Goal: Information Seeking & Learning: Learn about a topic

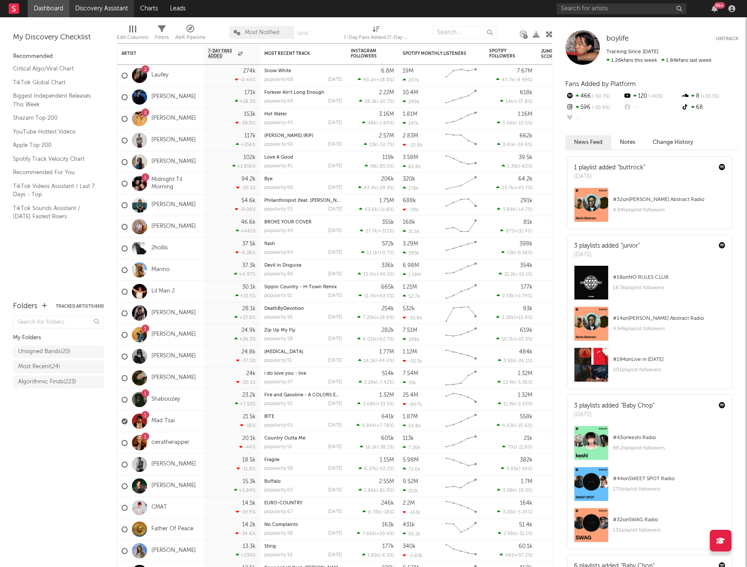
click at [105, 10] on link "Discovery Assistant" at bounding box center [101, 8] width 65 height 17
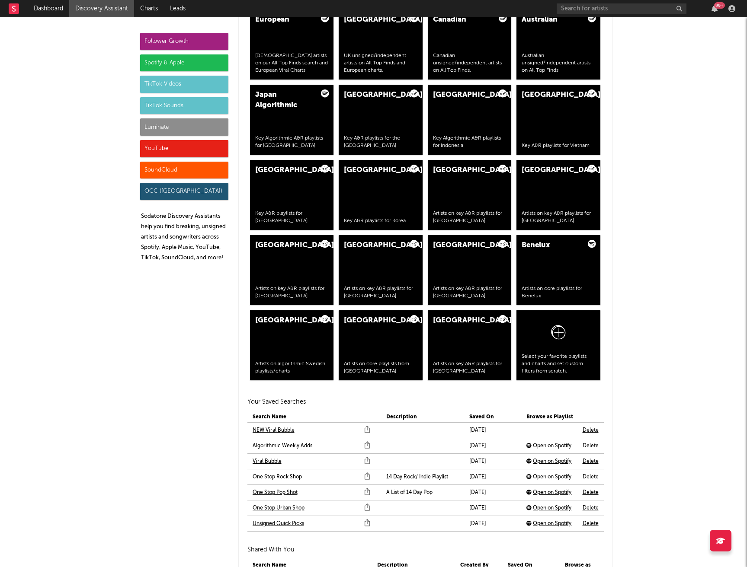
scroll to position [1581, 0]
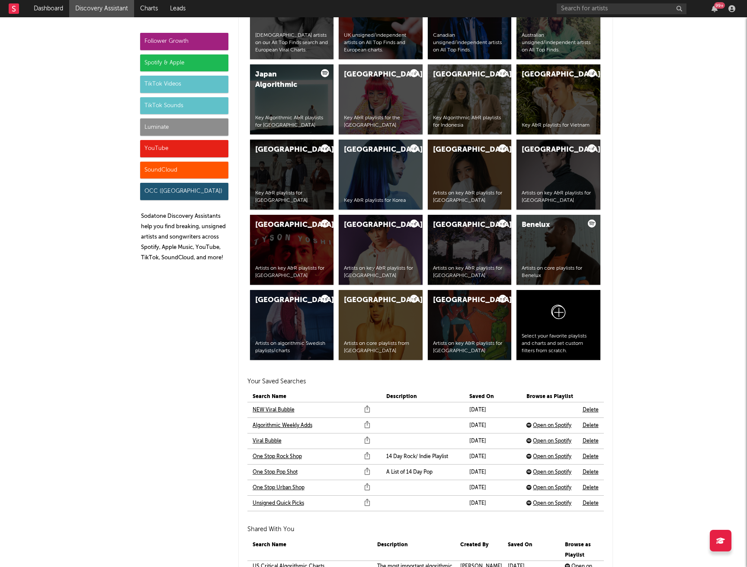
click at [268, 411] on link "NEW Viral Bubble" at bounding box center [274, 410] width 42 height 10
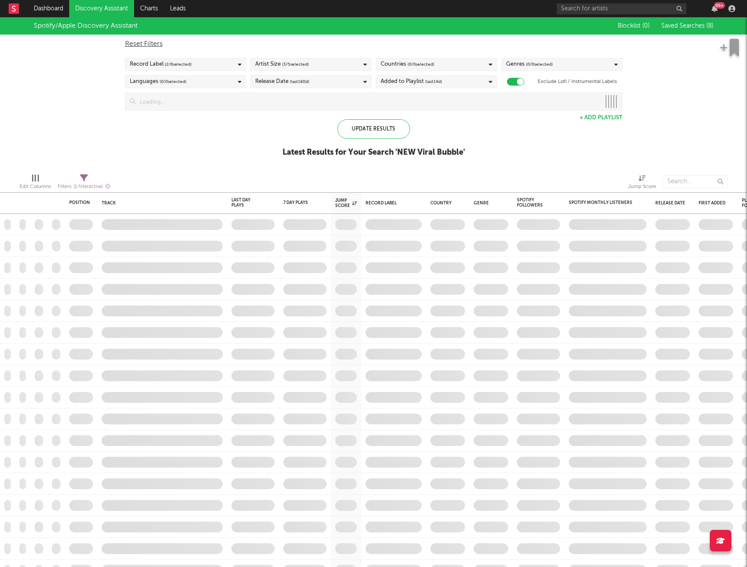
checkbox input "true"
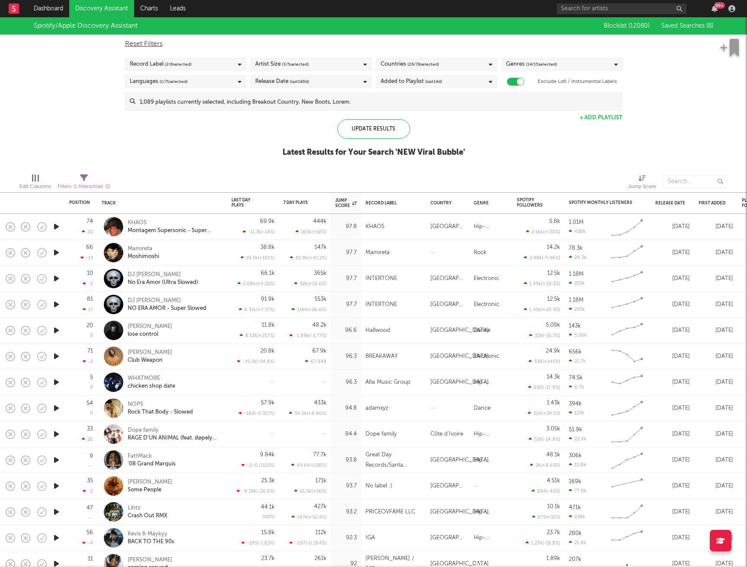
click at [52, 225] on icon "button" at bounding box center [56, 226] width 9 height 11
click at [56, 252] on icon "button" at bounding box center [56, 252] width 9 height 11
click at [56, 279] on icon "button" at bounding box center [56, 278] width 9 height 11
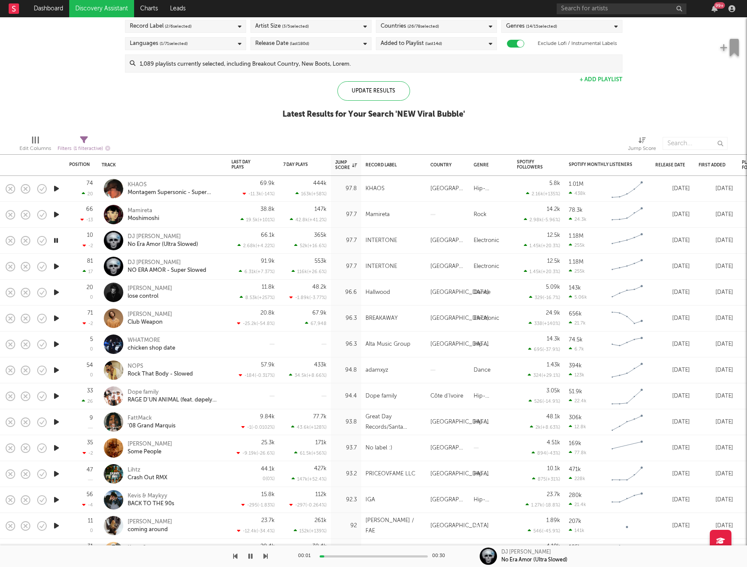
click at [54, 265] on icon "button" at bounding box center [56, 266] width 9 height 11
click at [54, 293] on icon "button" at bounding box center [56, 292] width 9 height 11
click at [54, 318] on icon "button" at bounding box center [56, 318] width 9 height 11
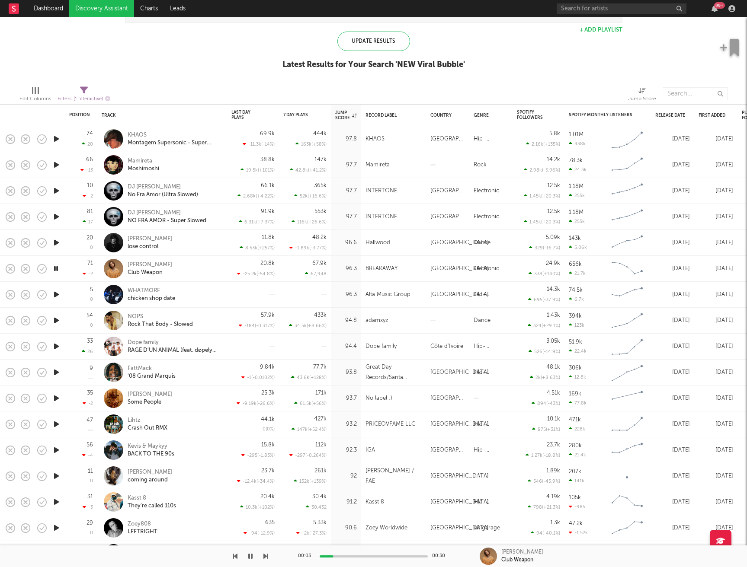
click at [58, 296] on icon "button" at bounding box center [56, 294] width 9 height 11
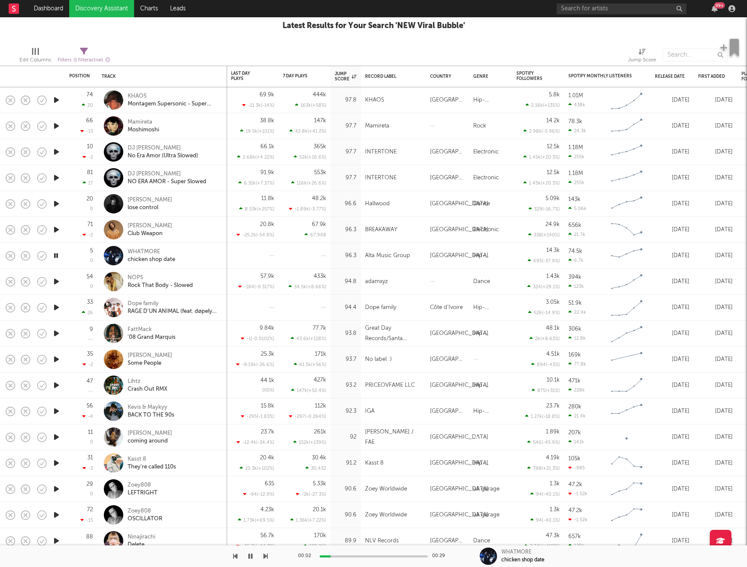
click at [58, 278] on icon "button" at bounding box center [56, 281] width 9 height 11
click at [58, 308] on icon "button" at bounding box center [56, 307] width 9 height 11
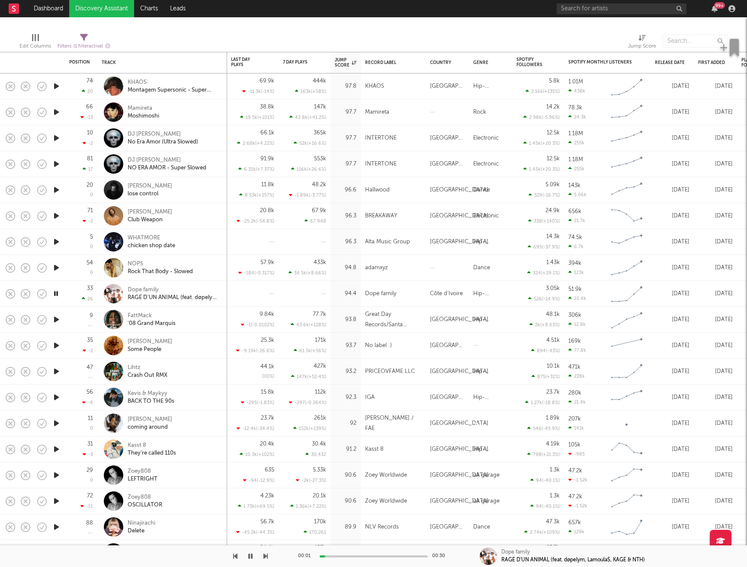
click at [56, 319] on icon "button" at bounding box center [56, 319] width 9 height 11
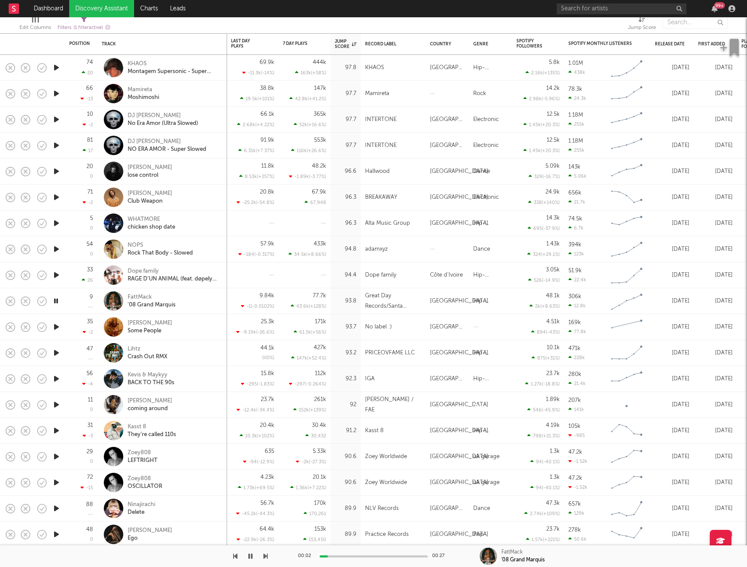
click at [57, 325] on icon "button" at bounding box center [56, 327] width 9 height 11
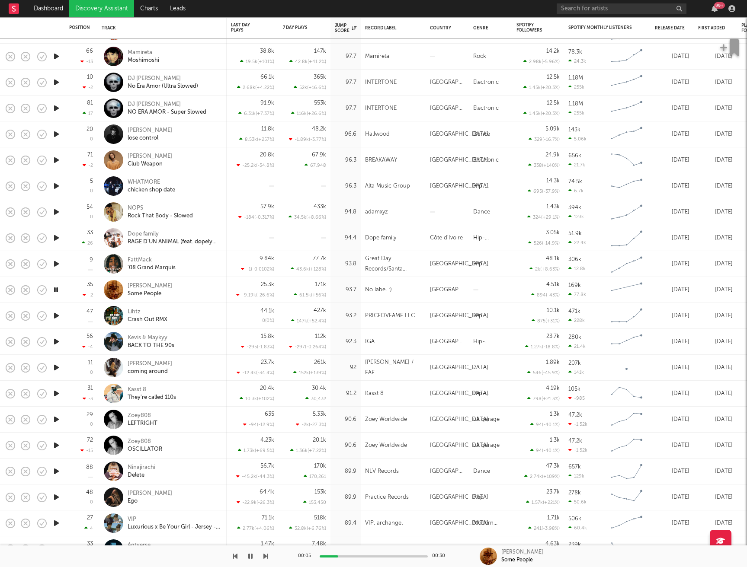
click at [56, 317] on icon "button" at bounding box center [56, 315] width 9 height 11
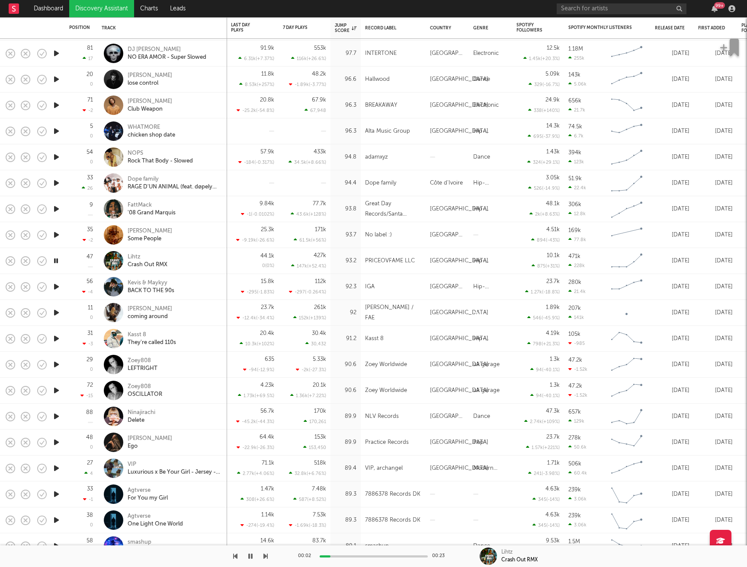
click at [57, 288] on icon "button" at bounding box center [56, 287] width 9 height 11
click at [52, 312] on icon "button" at bounding box center [56, 312] width 9 height 11
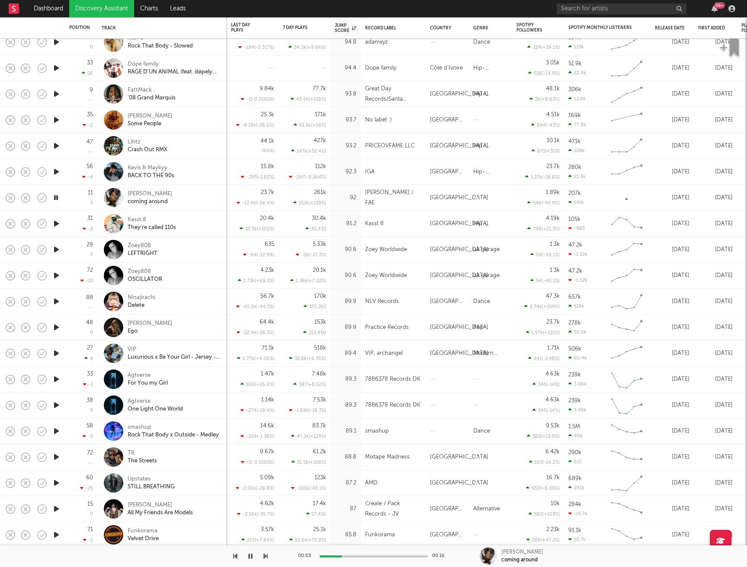
click at [57, 222] on icon "button" at bounding box center [56, 223] width 9 height 11
click at [57, 250] on icon "button" at bounding box center [56, 249] width 9 height 11
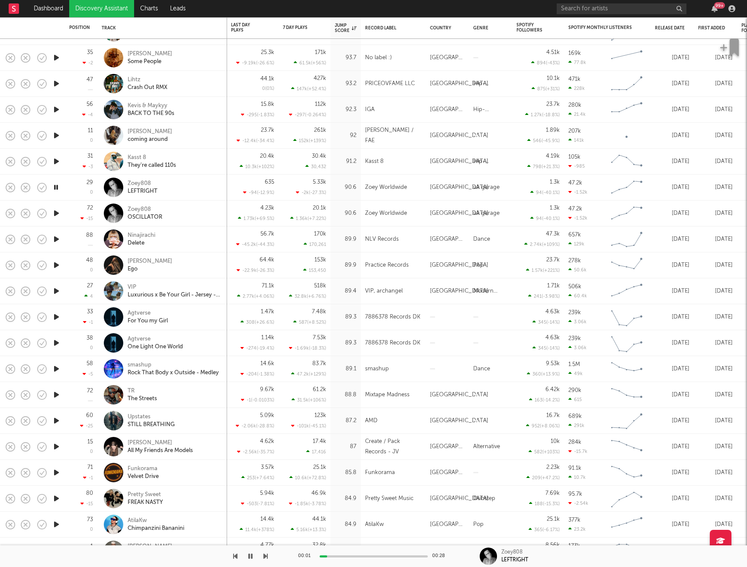
click at [58, 212] on icon "button" at bounding box center [56, 213] width 9 height 11
click at [55, 239] on icon "button" at bounding box center [56, 239] width 9 height 11
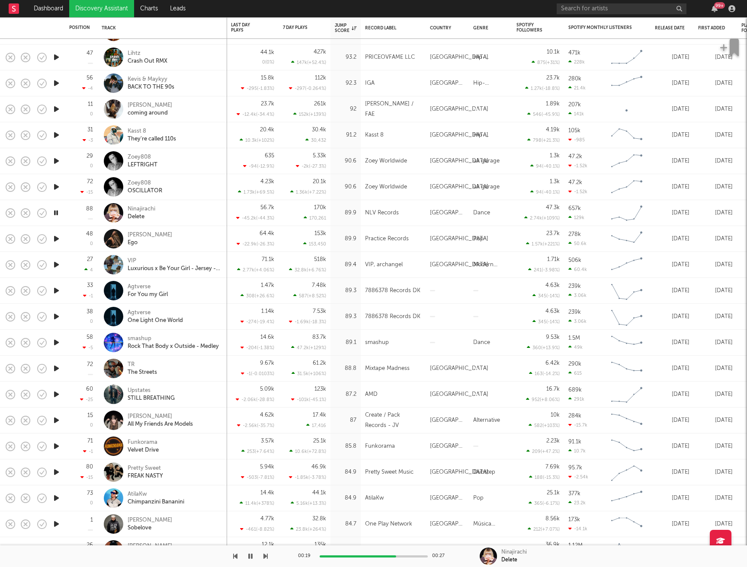
click at [57, 238] on icon "button" at bounding box center [56, 239] width 9 height 11
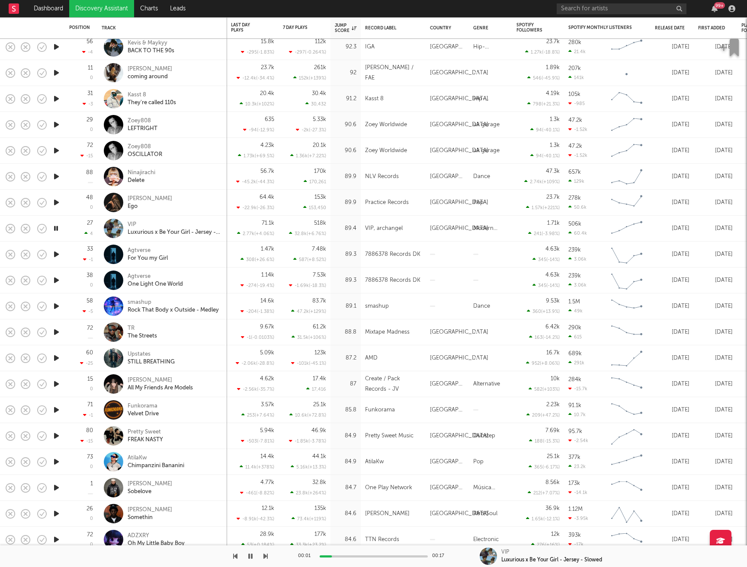
click at [58, 256] on icon "button" at bounding box center [56, 254] width 9 height 11
click at [57, 281] on icon "button" at bounding box center [56, 280] width 9 height 11
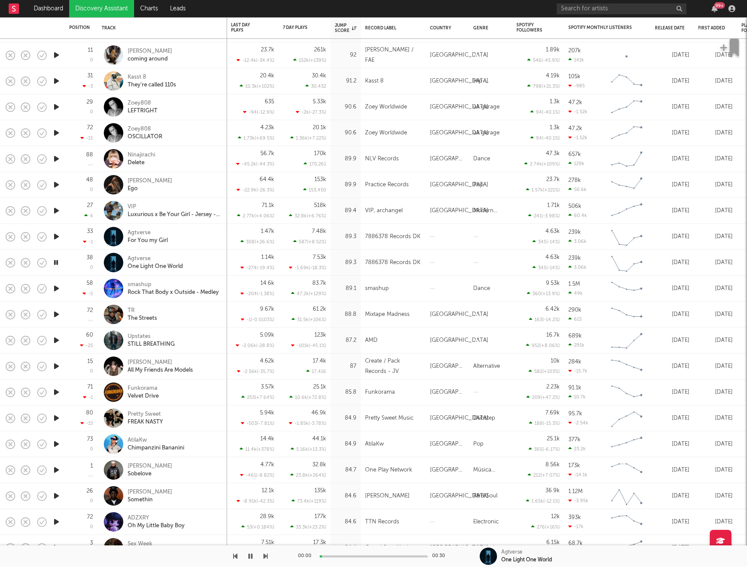
click at [57, 288] on icon "button" at bounding box center [56, 288] width 9 height 11
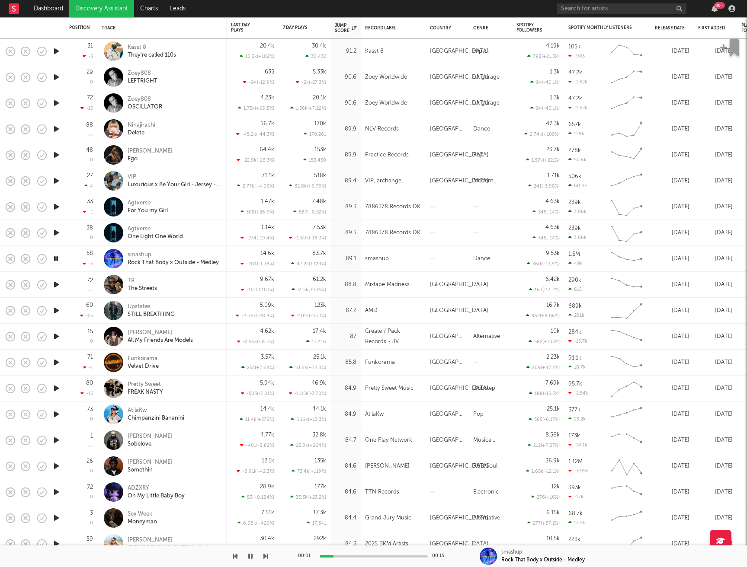
click at [58, 284] on icon "button" at bounding box center [56, 284] width 9 height 11
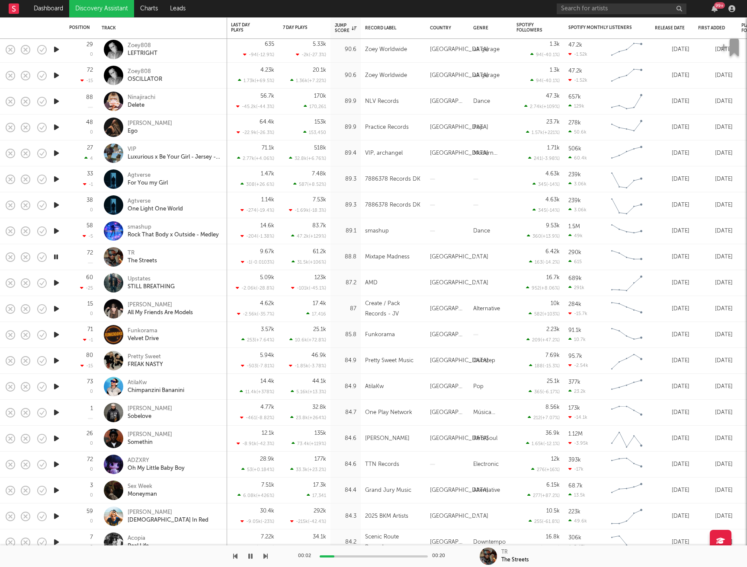
click at [58, 282] on icon "button" at bounding box center [56, 283] width 9 height 11
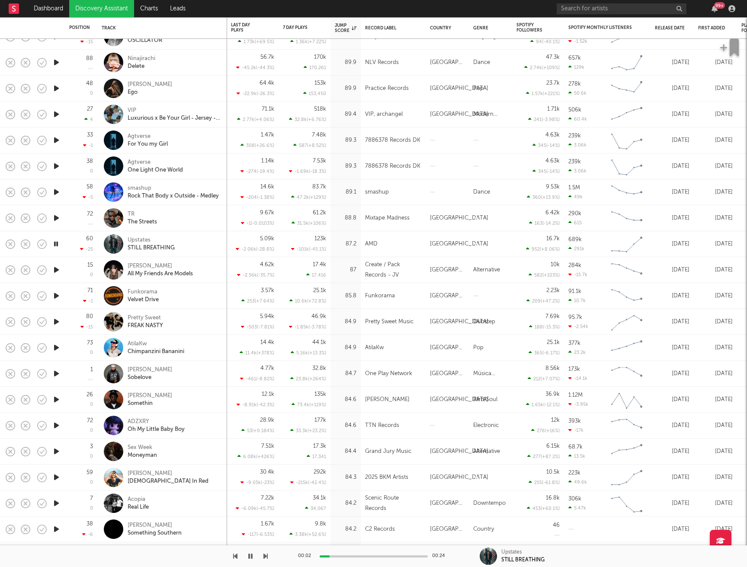
click at [57, 271] on icon "button" at bounding box center [56, 270] width 9 height 11
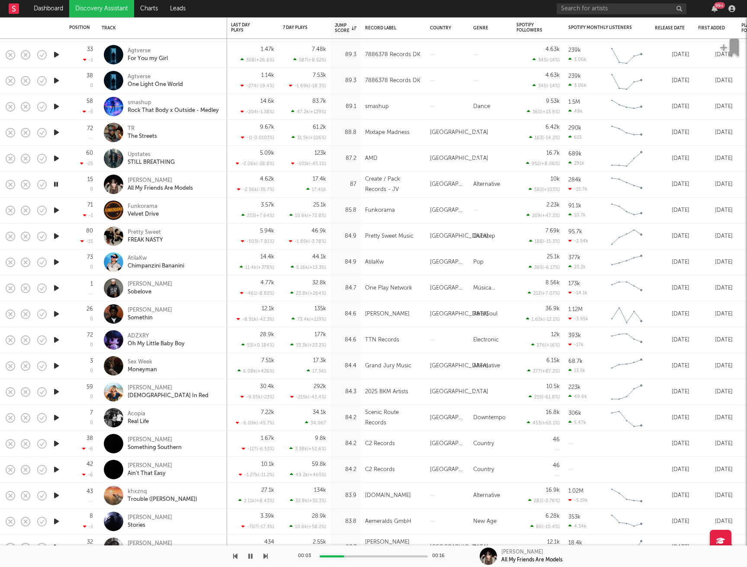
click at [57, 208] on icon "button" at bounding box center [56, 210] width 9 height 11
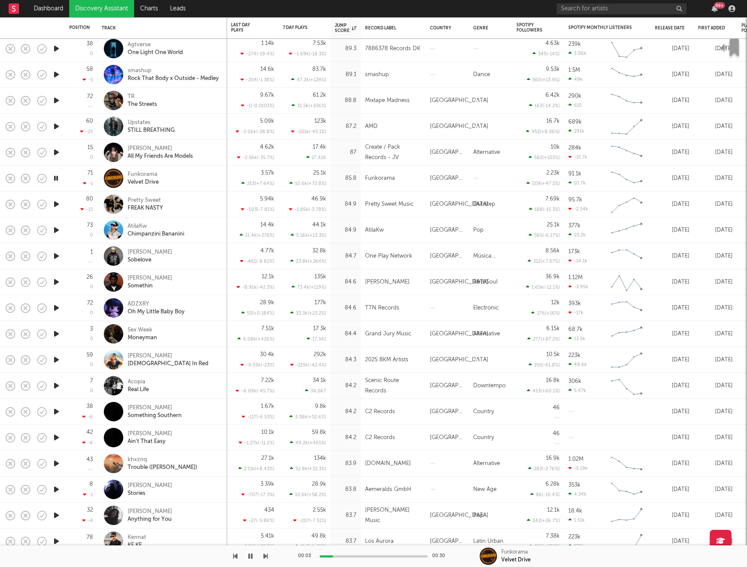
click at [57, 206] on icon "button" at bounding box center [56, 204] width 9 height 11
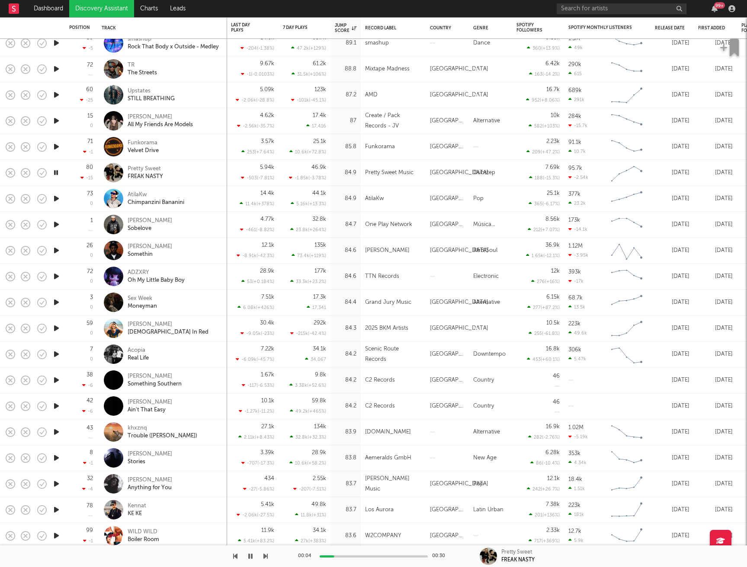
click at [55, 198] on icon "button" at bounding box center [56, 198] width 9 height 11
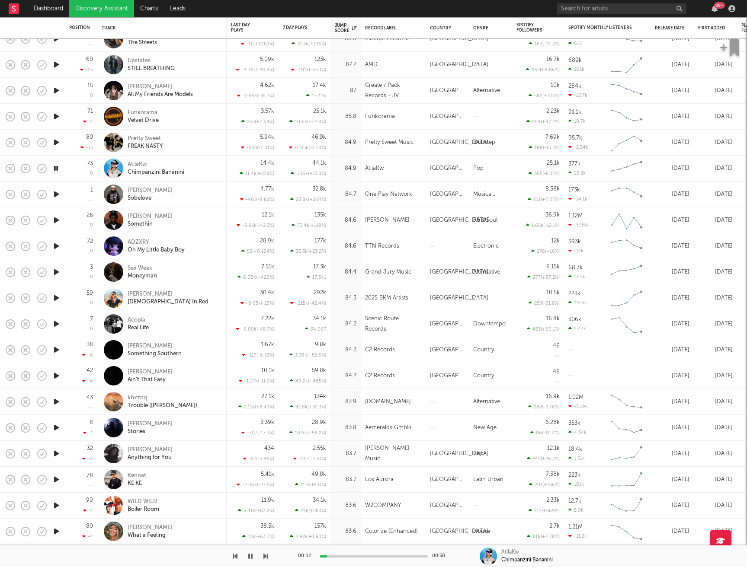
click at [56, 196] on icon "button" at bounding box center [56, 194] width 9 height 11
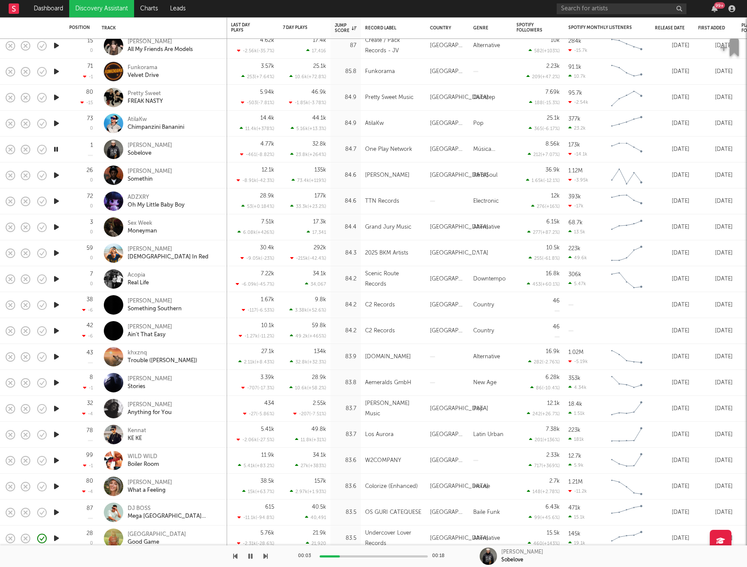
click at [57, 173] on icon "button" at bounding box center [56, 175] width 9 height 11
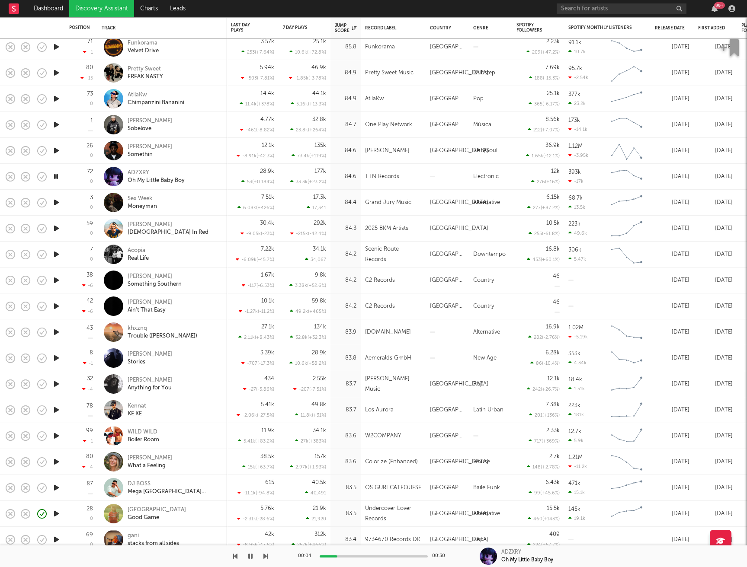
click at [55, 203] on icon "button" at bounding box center [56, 202] width 9 height 11
click at [55, 226] on icon "button" at bounding box center [56, 228] width 9 height 11
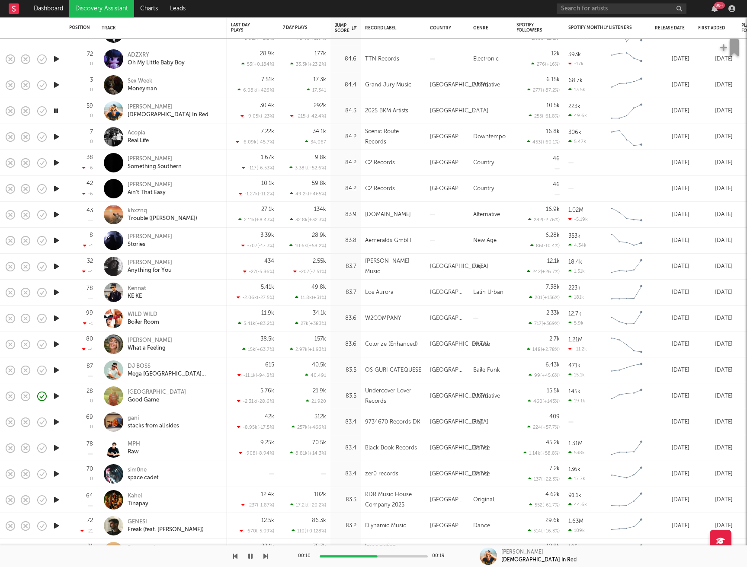
click at [57, 137] on icon "button" at bounding box center [56, 136] width 9 height 11
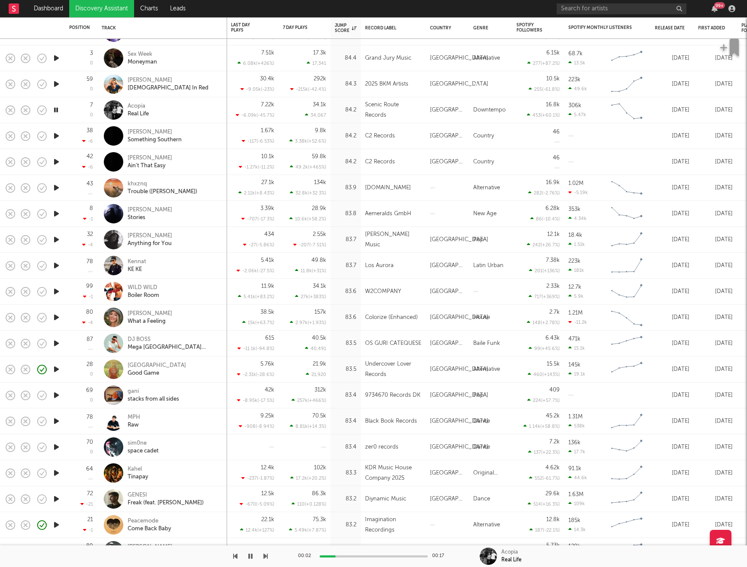
click at [57, 139] on icon "button" at bounding box center [56, 136] width 9 height 11
click at [58, 240] on icon "button" at bounding box center [56, 239] width 9 height 11
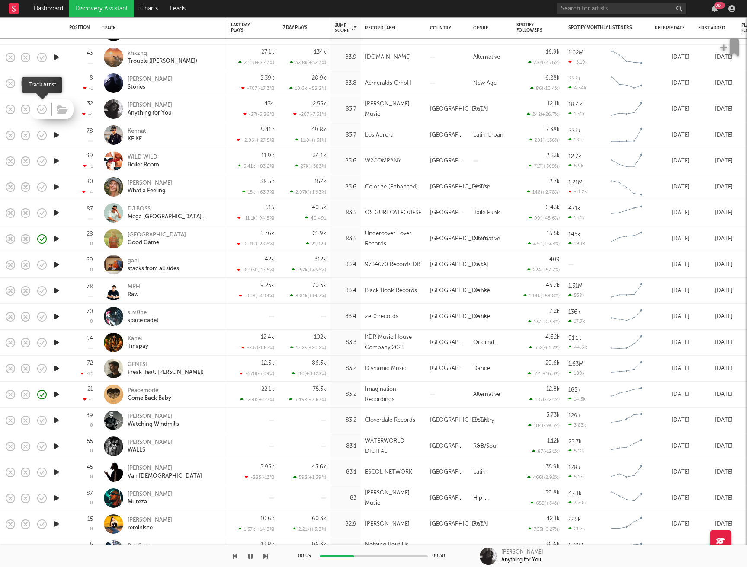
click at [45, 109] on icon "button" at bounding box center [42, 109] width 12 height 12
click at [58, 109] on icon "button" at bounding box center [62, 110] width 11 height 10
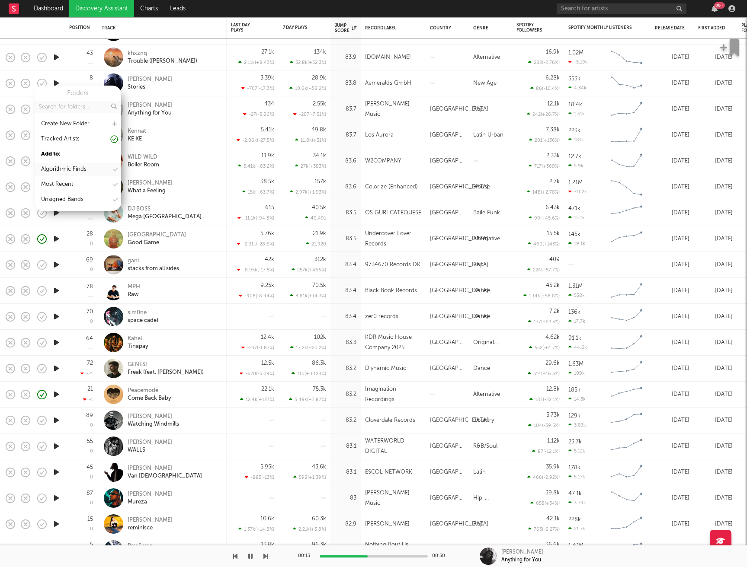
click at [77, 170] on div "Algorithmic Finds" at bounding box center [63, 169] width 45 height 10
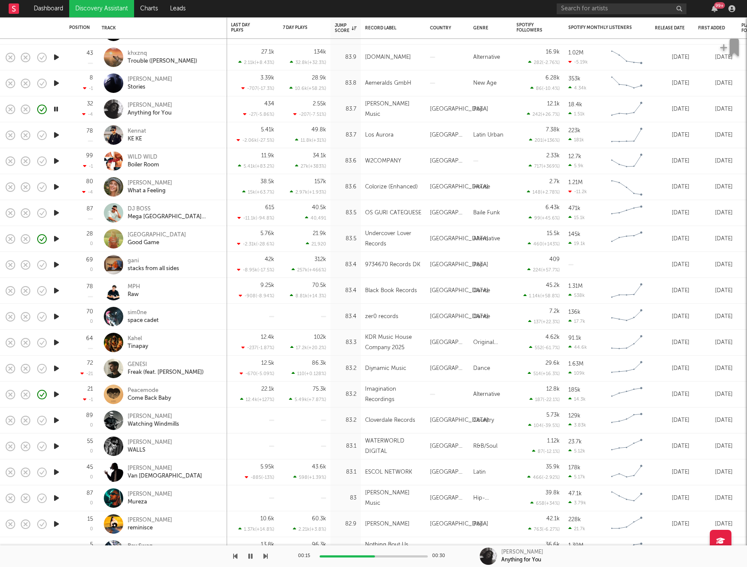
click at [55, 109] on icon "button" at bounding box center [56, 109] width 8 height 11
click at [150, 106] on div "[PERSON_NAME]" at bounding box center [150, 106] width 45 height 8
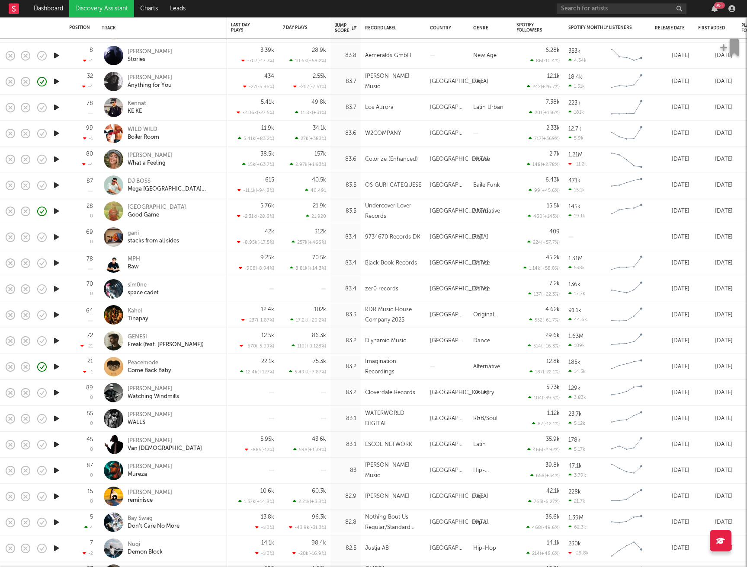
click at [56, 109] on icon "button" at bounding box center [56, 107] width 9 height 11
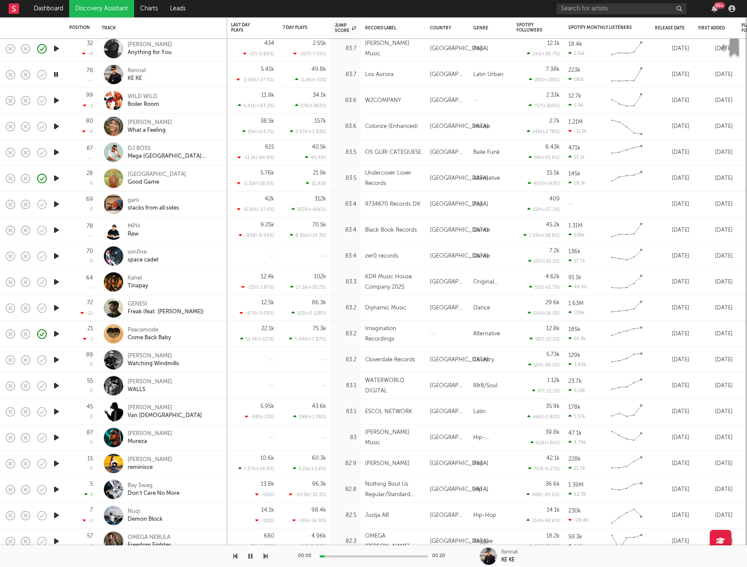
click at [56, 99] on icon "button" at bounding box center [56, 100] width 9 height 11
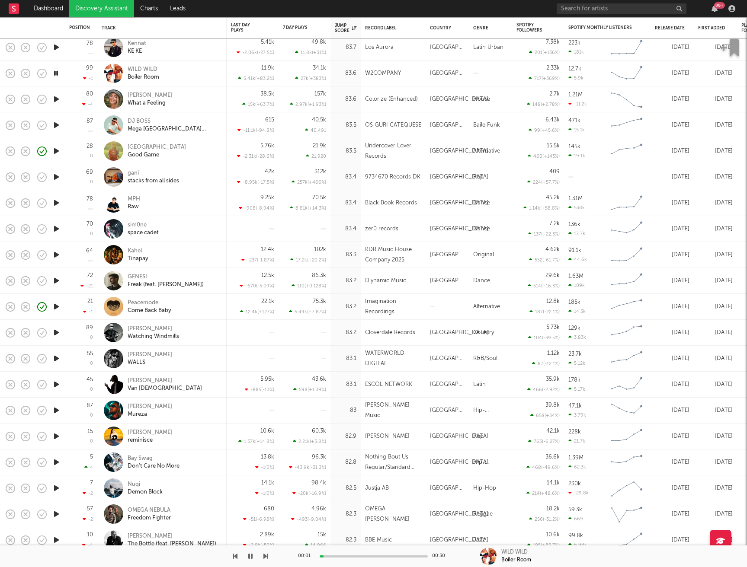
click at [57, 100] on icon "button" at bounding box center [56, 99] width 9 height 11
click at [58, 125] on icon "button" at bounding box center [56, 125] width 9 height 11
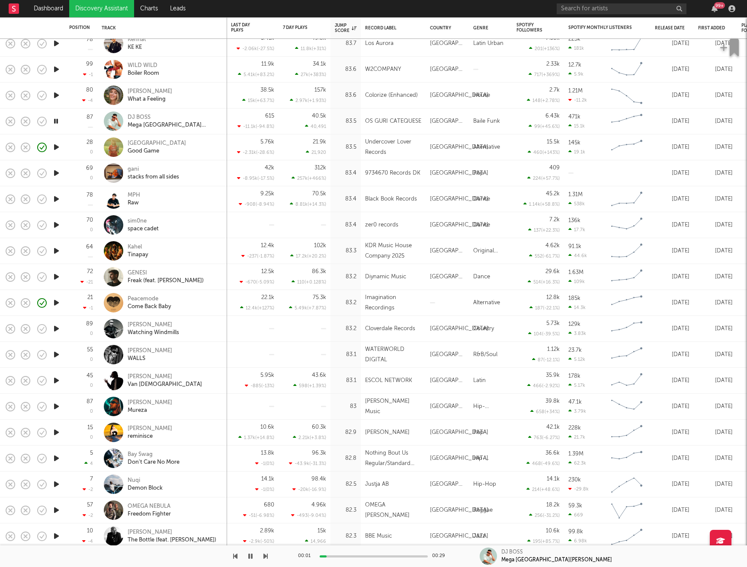
click at [57, 148] on icon "button" at bounding box center [56, 147] width 9 height 11
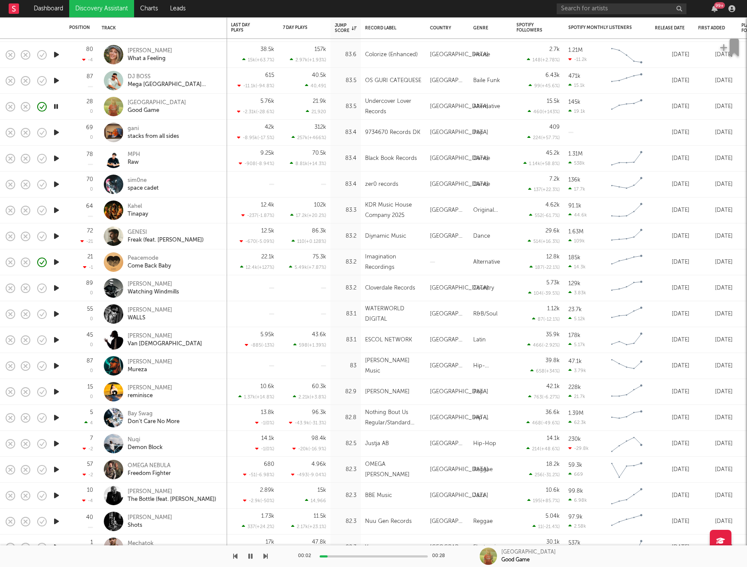
click at [55, 135] on icon "button" at bounding box center [56, 132] width 9 height 11
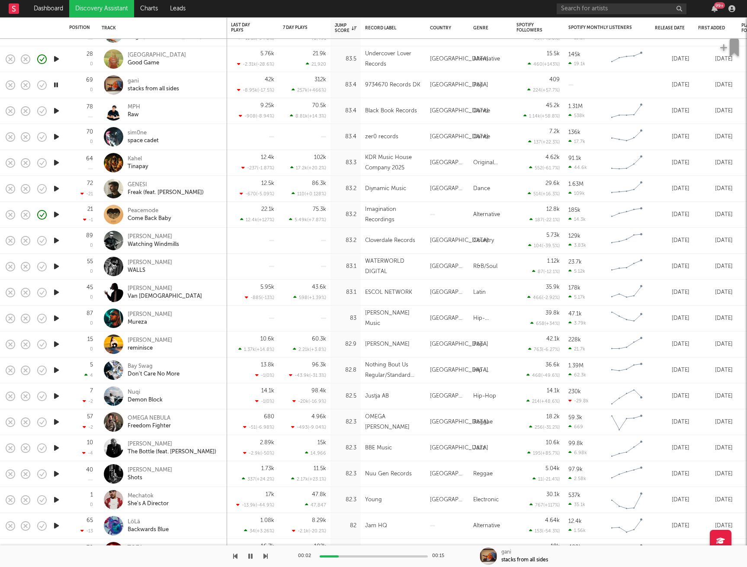
click at [56, 112] on icon "button" at bounding box center [56, 111] width 9 height 11
click at [54, 138] on icon "button" at bounding box center [56, 136] width 9 height 11
click at [58, 160] on icon "button" at bounding box center [56, 162] width 9 height 11
click at [58, 187] on icon "button" at bounding box center [56, 188] width 9 height 11
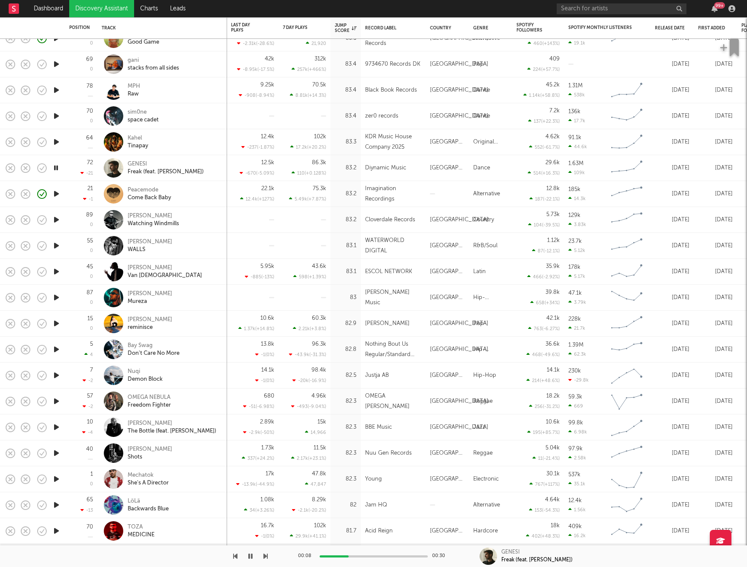
click at [57, 192] on icon "button" at bounding box center [56, 194] width 9 height 11
click at [56, 192] on icon "button" at bounding box center [56, 194] width 8 height 11
click at [56, 220] on icon "button" at bounding box center [56, 219] width 9 height 11
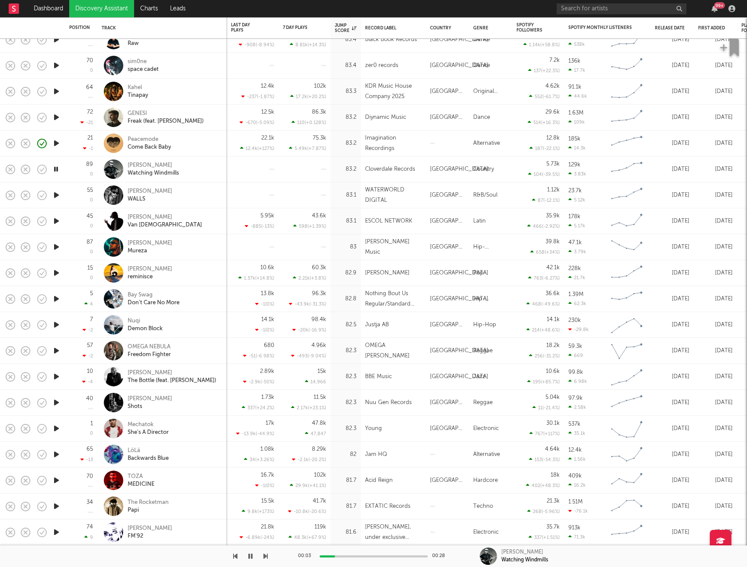
click at [56, 196] on icon "button" at bounding box center [56, 195] width 9 height 11
click at [57, 221] on icon "button" at bounding box center [56, 221] width 9 height 11
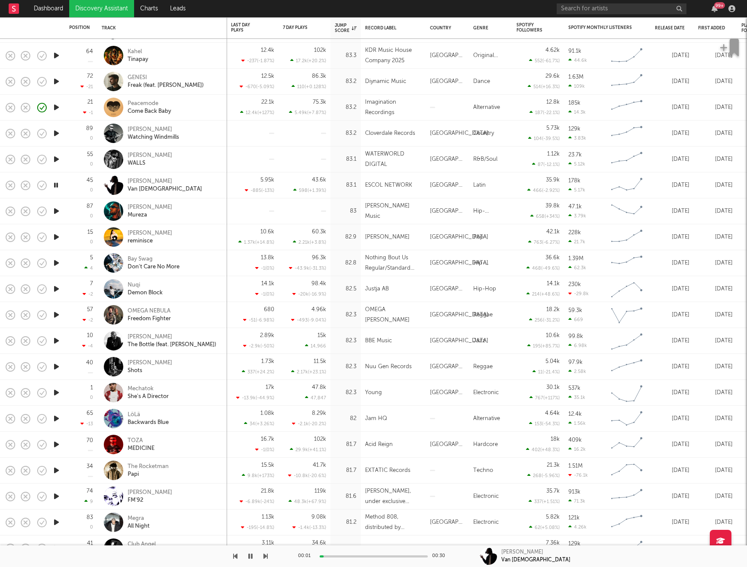
click at [56, 211] on icon "button" at bounding box center [56, 211] width 9 height 11
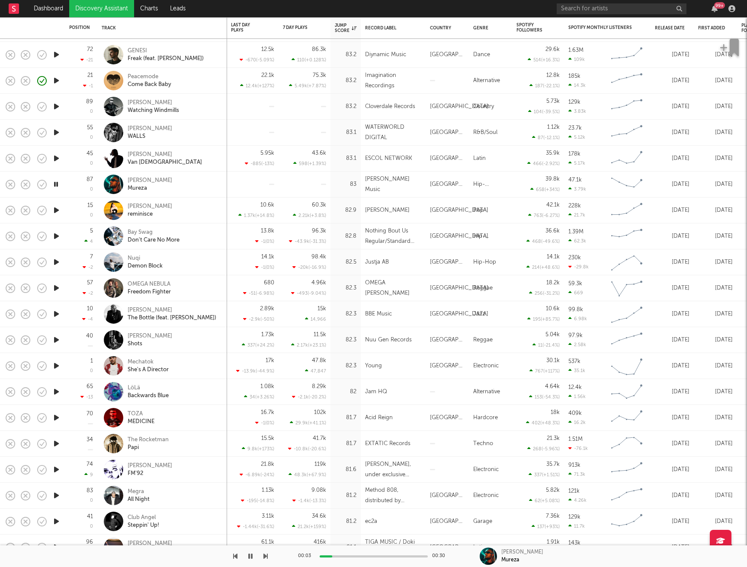
click at [56, 211] on icon "button" at bounding box center [56, 210] width 9 height 11
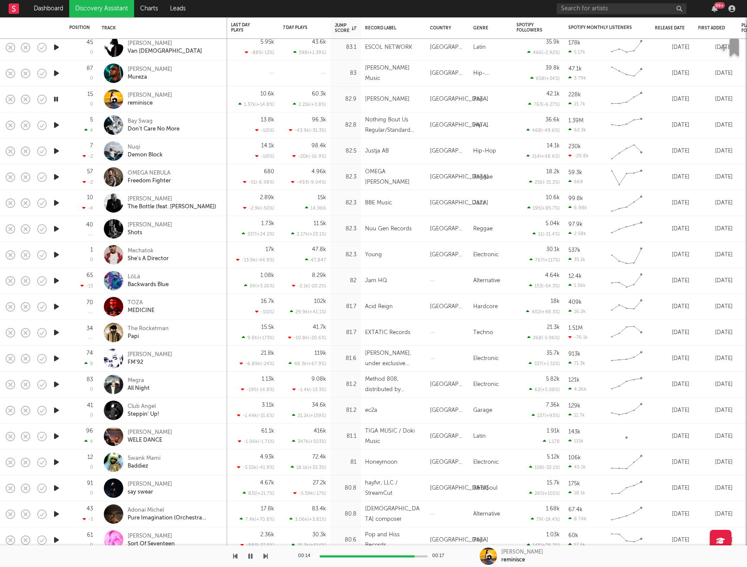
click at [56, 124] on icon "button" at bounding box center [56, 125] width 9 height 11
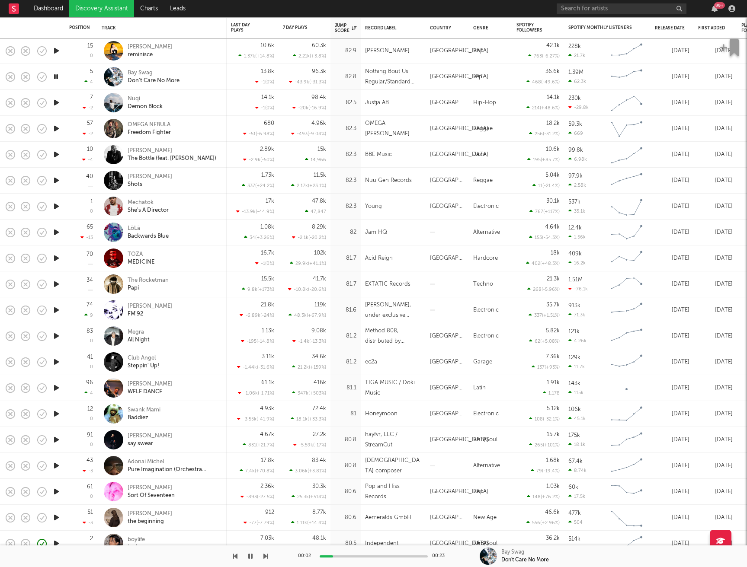
click at [54, 103] on icon "button" at bounding box center [56, 102] width 9 height 11
click at [55, 129] on icon "button" at bounding box center [56, 128] width 9 height 11
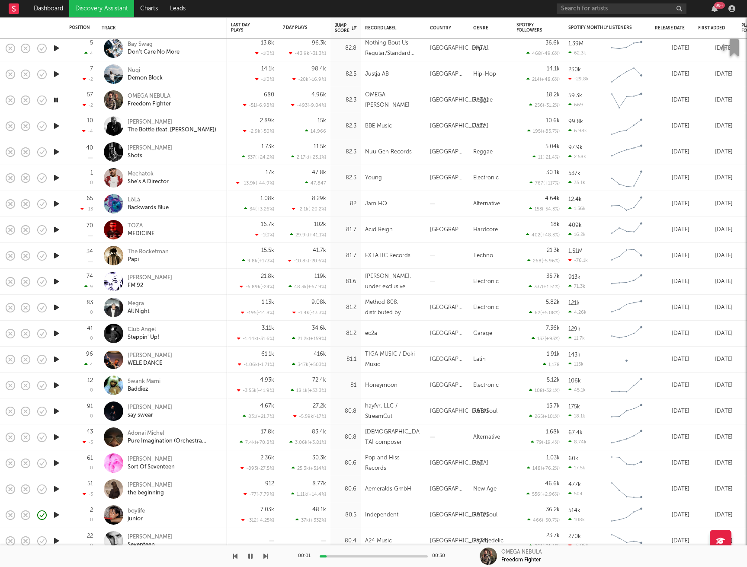
click at [56, 126] on icon "button" at bounding box center [56, 126] width 9 height 11
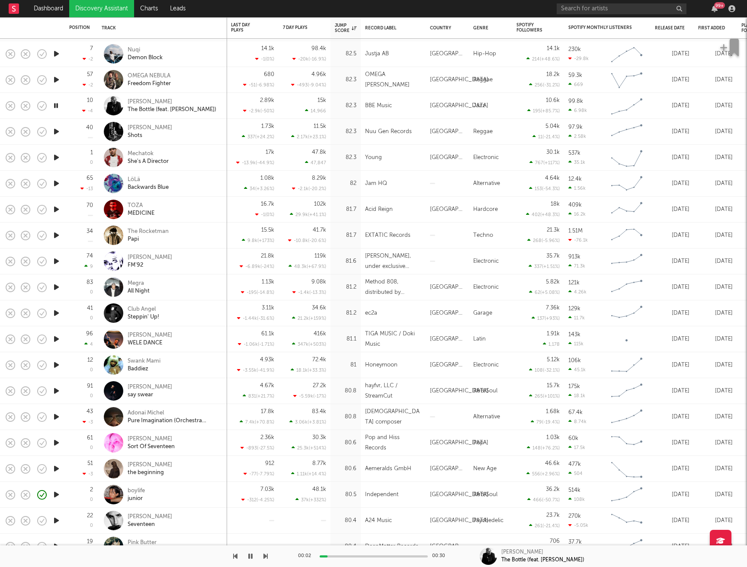
click at [55, 132] on icon "button" at bounding box center [56, 131] width 9 height 11
click at [58, 157] on icon "button" at bounding box center [56, 157] width 9 height 11
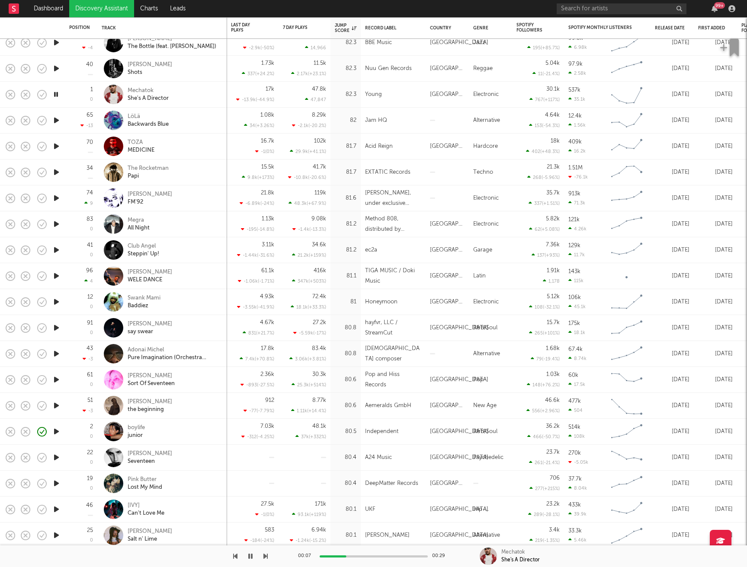
click at [55, 122] on icon "button" at bounding box center [56, 120] width 9 height 11
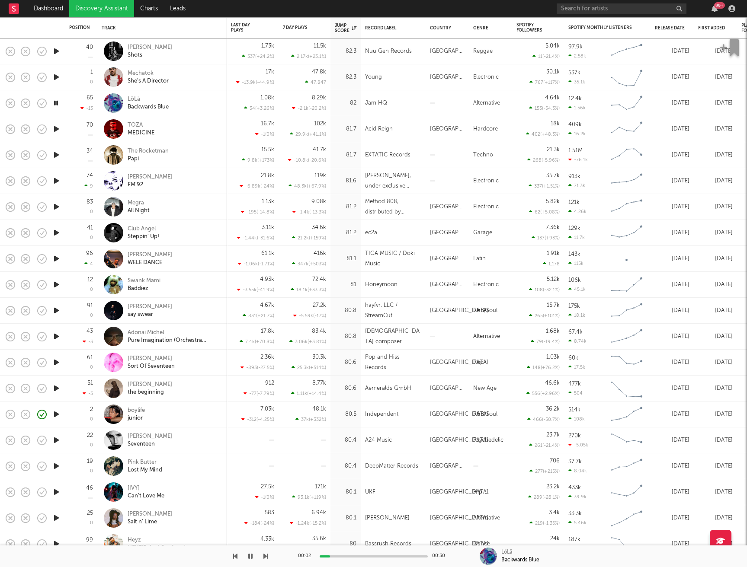
click at [55, 127] on icon "button" at bounding box center [56, 129] width 9 height 11
click at [54, 156] on icon "button" at bounding box center [56, 155] width 9 height 11
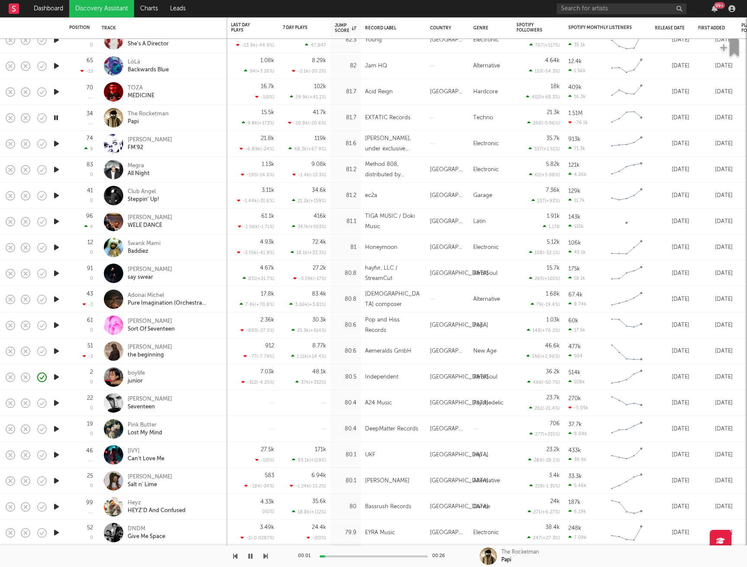
click at [56, 144] on icon "button" at bounding box center [56, 143] width 9 height 11
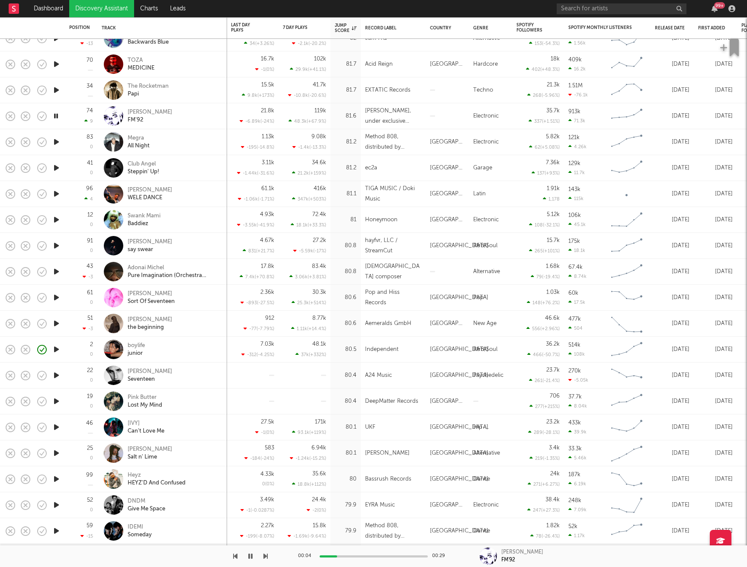
click at [54, 143] on icon "button" at bounding box center [56, 142] width 9 height 11
click at [57, 167] on icon "button" at bounding box center [56, 168] width 9 height 11
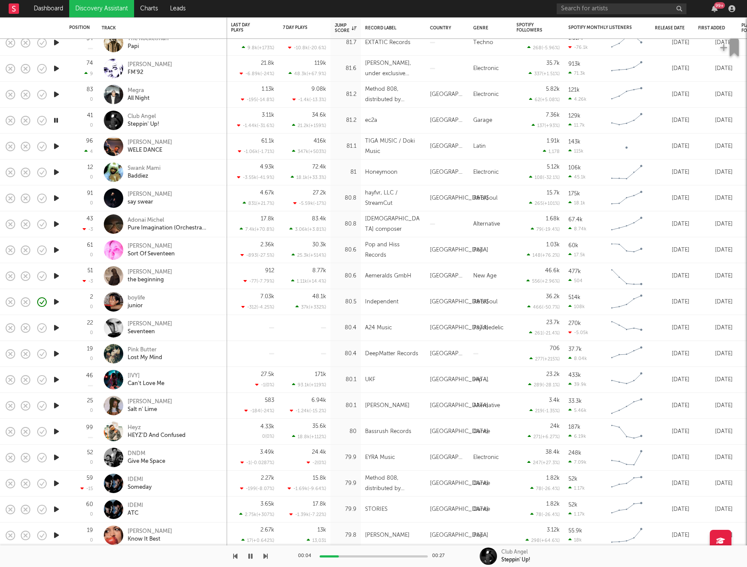
click at [59, 146] on icon "button" at bounding box center [56, 146] width 9 height 11
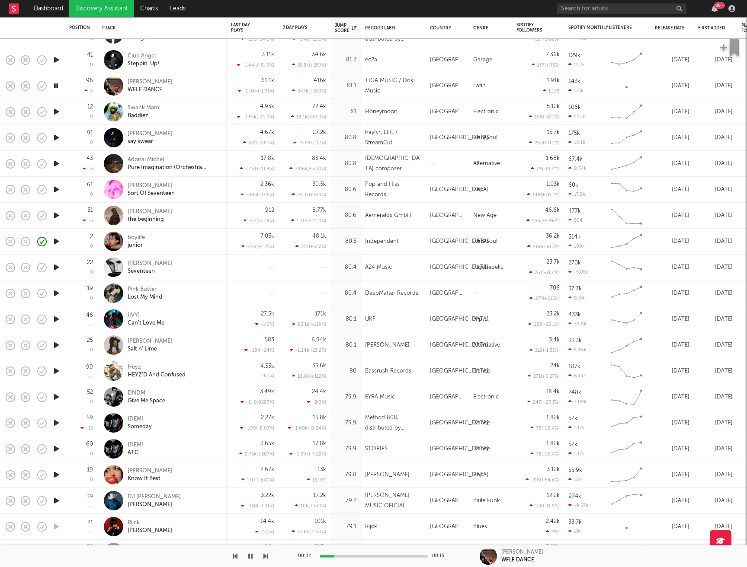
click at [55, 113] on icon "button" at bounding box center [56, 111] width 9 height 11
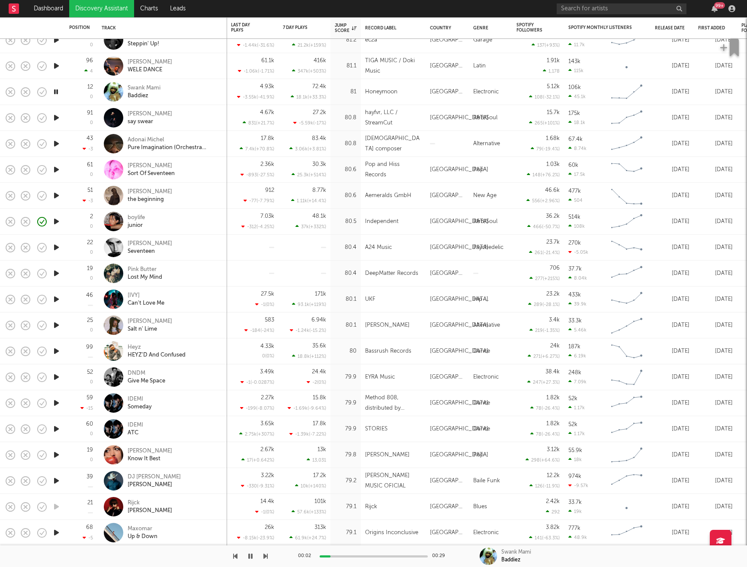
click at [57, 118] on icon "button" at bounding box center [56, 117] width 9 height 11
click at [55, 145] on icon "button" at bounding box center [56, 143] width 9 height 11
click at [55, 145] on icon "button" at bounding box center [56, 143] width 8 height 11
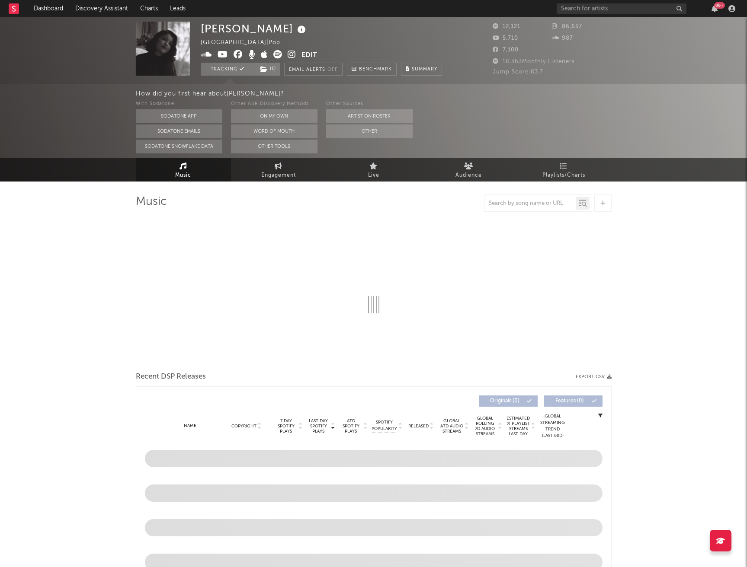
select select "6m"
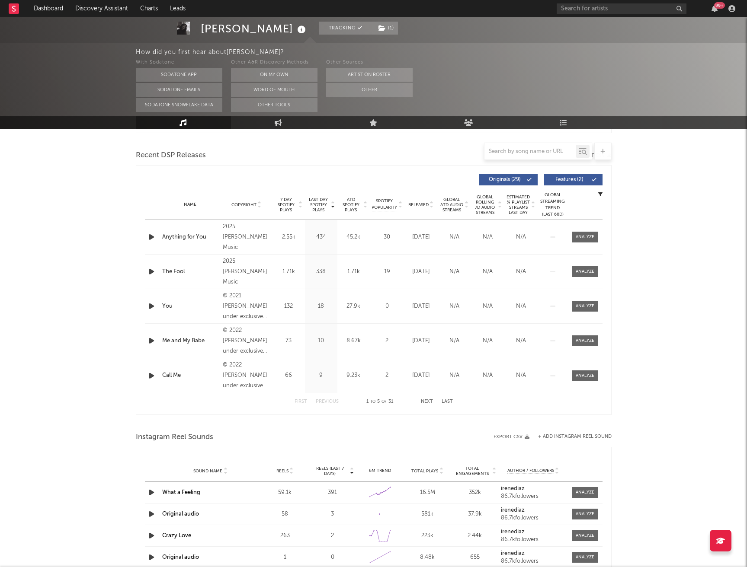
scroll to position [311, 0]
